Goal: Task Accomplishment & Management: Manage account settings

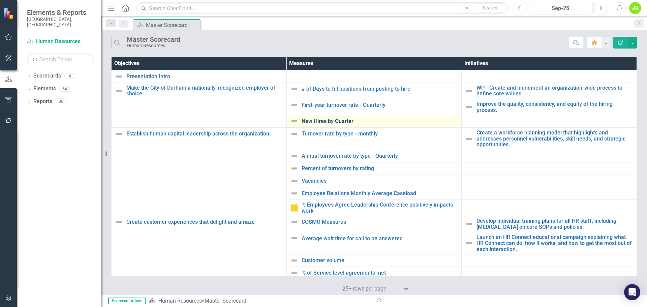
click at [335, 122] on link "New Hires by Quarter" at bounding box center [380, 121] width 157 height 6
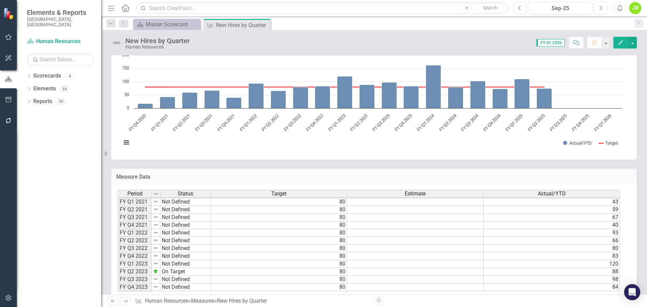
scroll to position [93, 0]
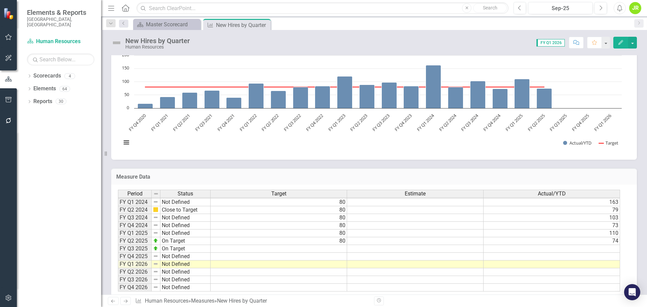
click at [331, 241] on td "80" at bounding box center [279, 241] width 136 height 8
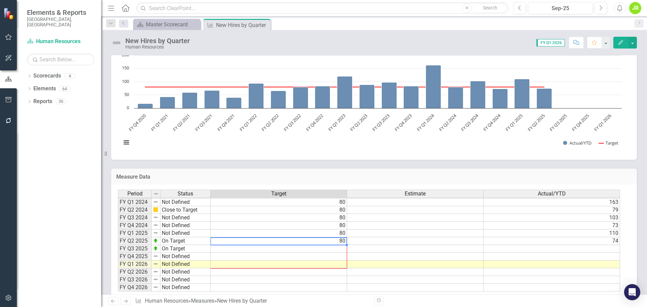
drag, startPoint x: 345, startPoint y: 244, endPoint x: 346, endPoint y: 264, distance: 19.6
click at [118, 264] on div "Period Status Target Estimate Actual/YTD FY Q1 2021 Not Defined 80 43 FY Q2 202…" at bounding box center [118, 194] width 0 height 194
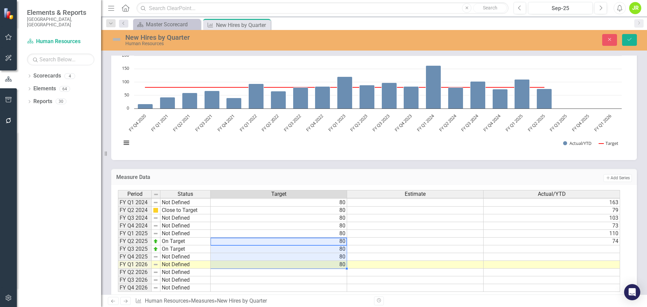
click at [605, 248] on td at bounding box center [552, 249] width 136 height 8
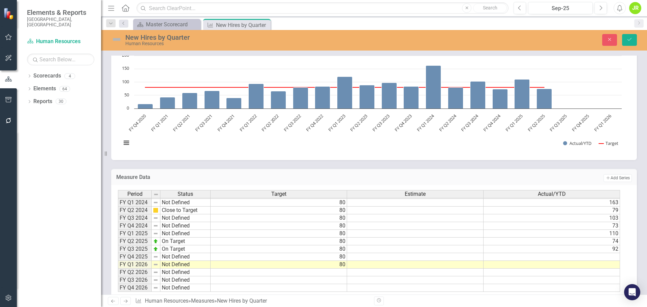
click at [600, 258] on td at bounding box center [552, 257] width 136 height 8
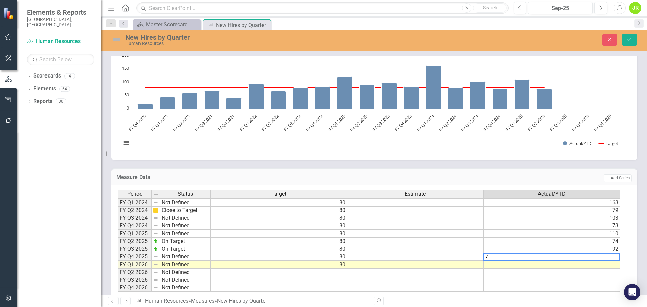
type textarea "74"
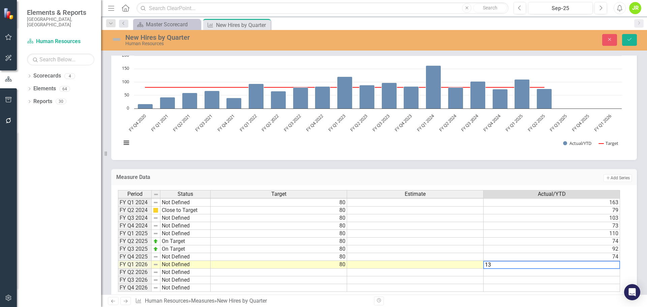
type textarea "130"
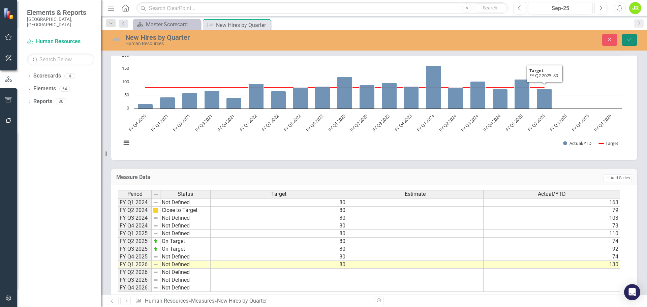
click at [633, 37] on button "Save" at bounding box center [629, 40] width 15 height 12
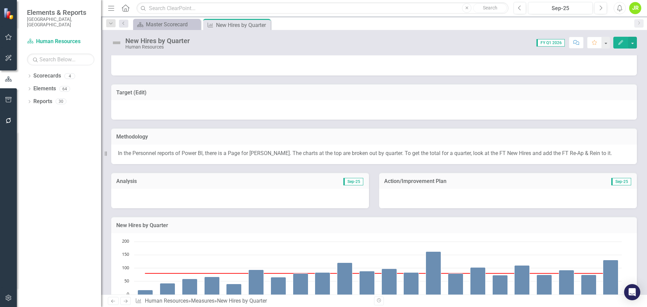
scroll to position [0, 0]
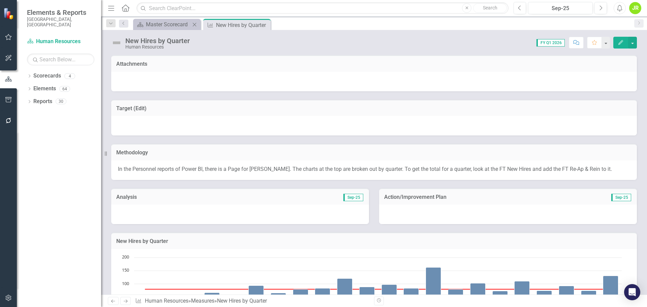
click at [177, 20] on div "Scorecard Master Scorecard Close" at bounding box center [166, 24] width 67 height 11
click at [179, 26] on div "Master Scorecard" at bounding box center [168, 24] width 44 height 8
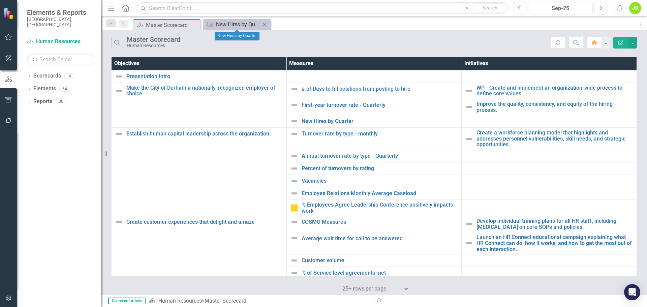
click at [236, 25] on div "New Hires by Quarter" at bounding box center [238, 24] width 44 height 8
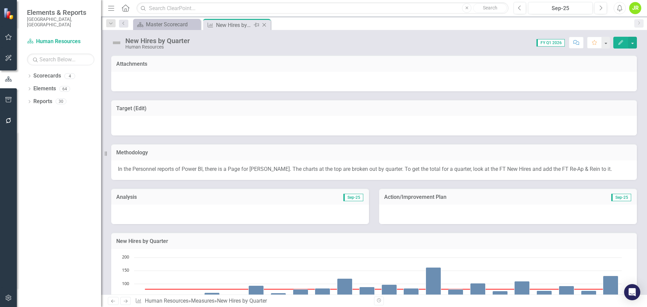
click at [264, 24] on icon "Close" at bounding box center [264, 24] width 7 height 5
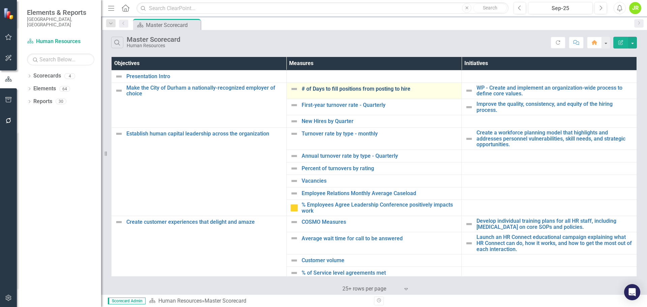
click at [323, 89] on link "# of Days to fill positions from posting to hire" at bounding box center [380, 89] width 157 height 6
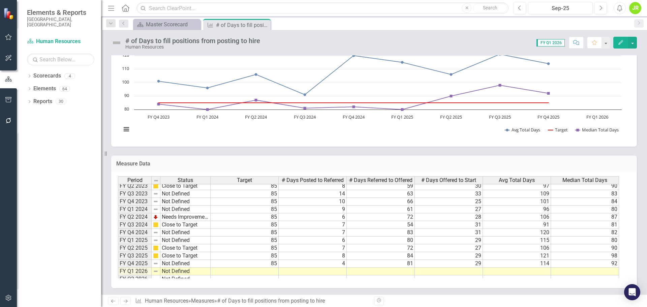
scroll to position [93, 0]
